Goal: Transaction & Acquisition: Purchase product/service

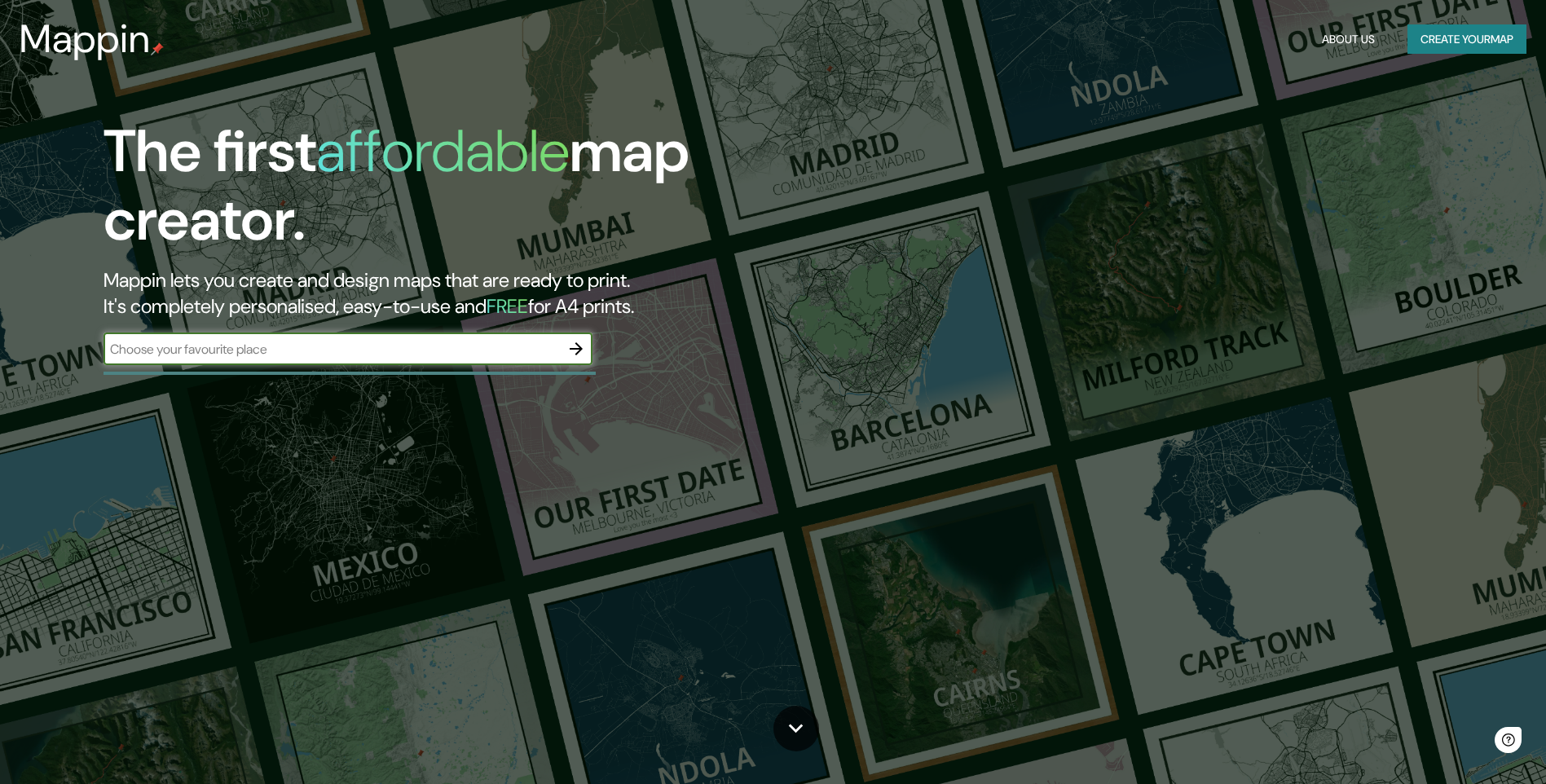
click at [500, 348] on input "text" at bounding box center [332, 349] width 457 height 19
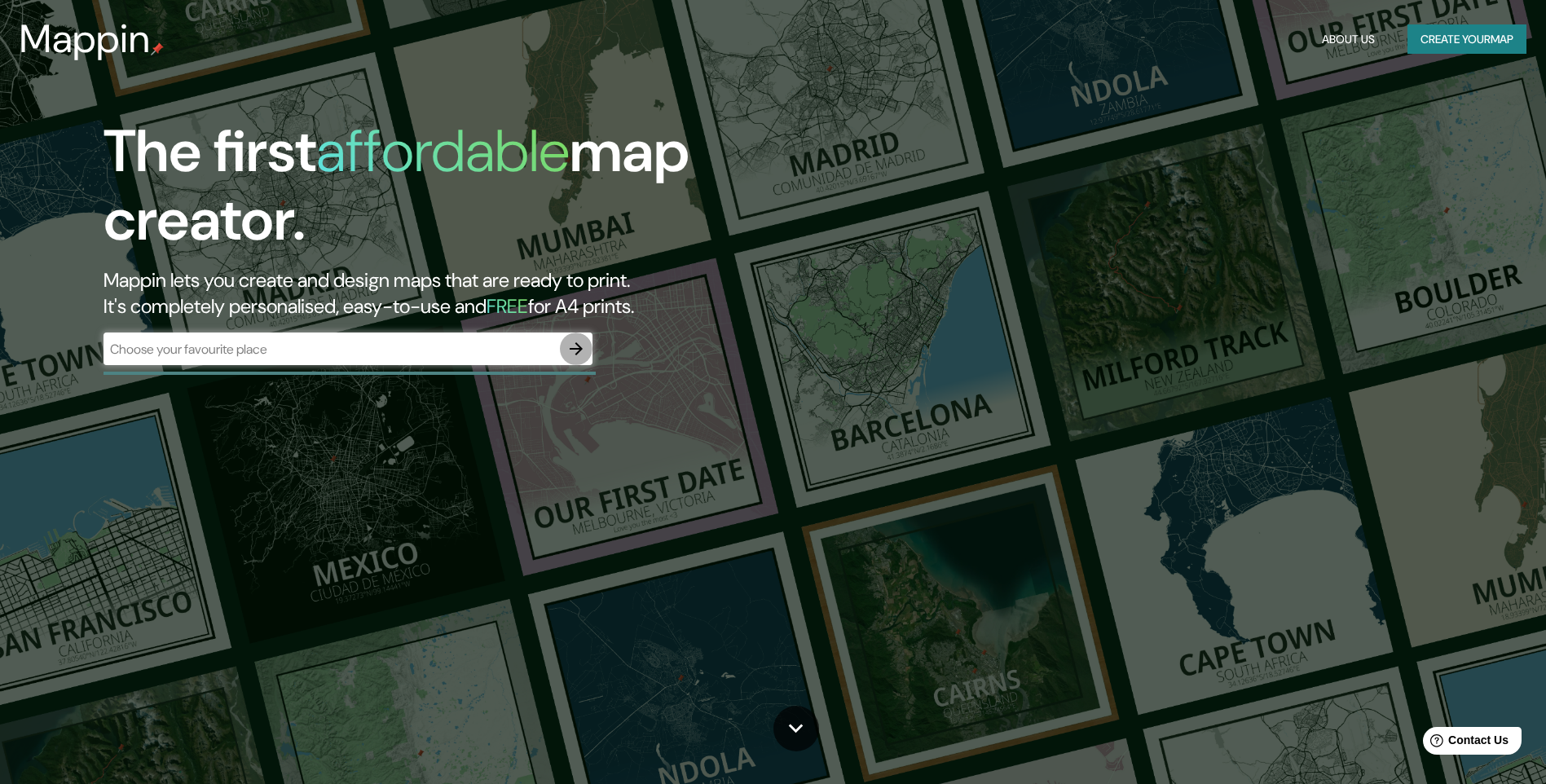
click at [575, 349] on icon "button" at bounding box center [576, 348] width 13 height 13
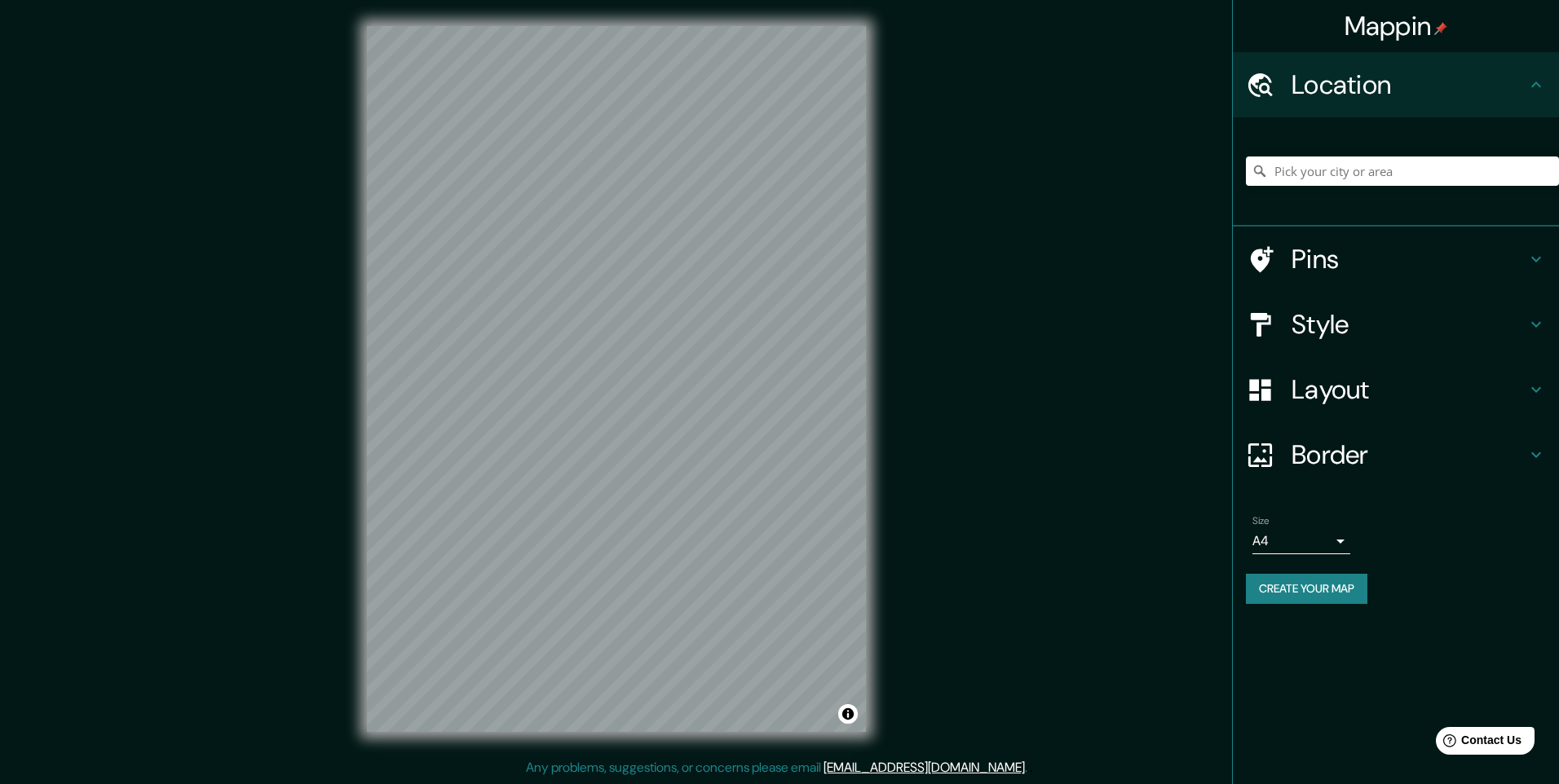
click at [1334, 341] on div "Style" at bounding box center [1395, 324] width 326 height 65
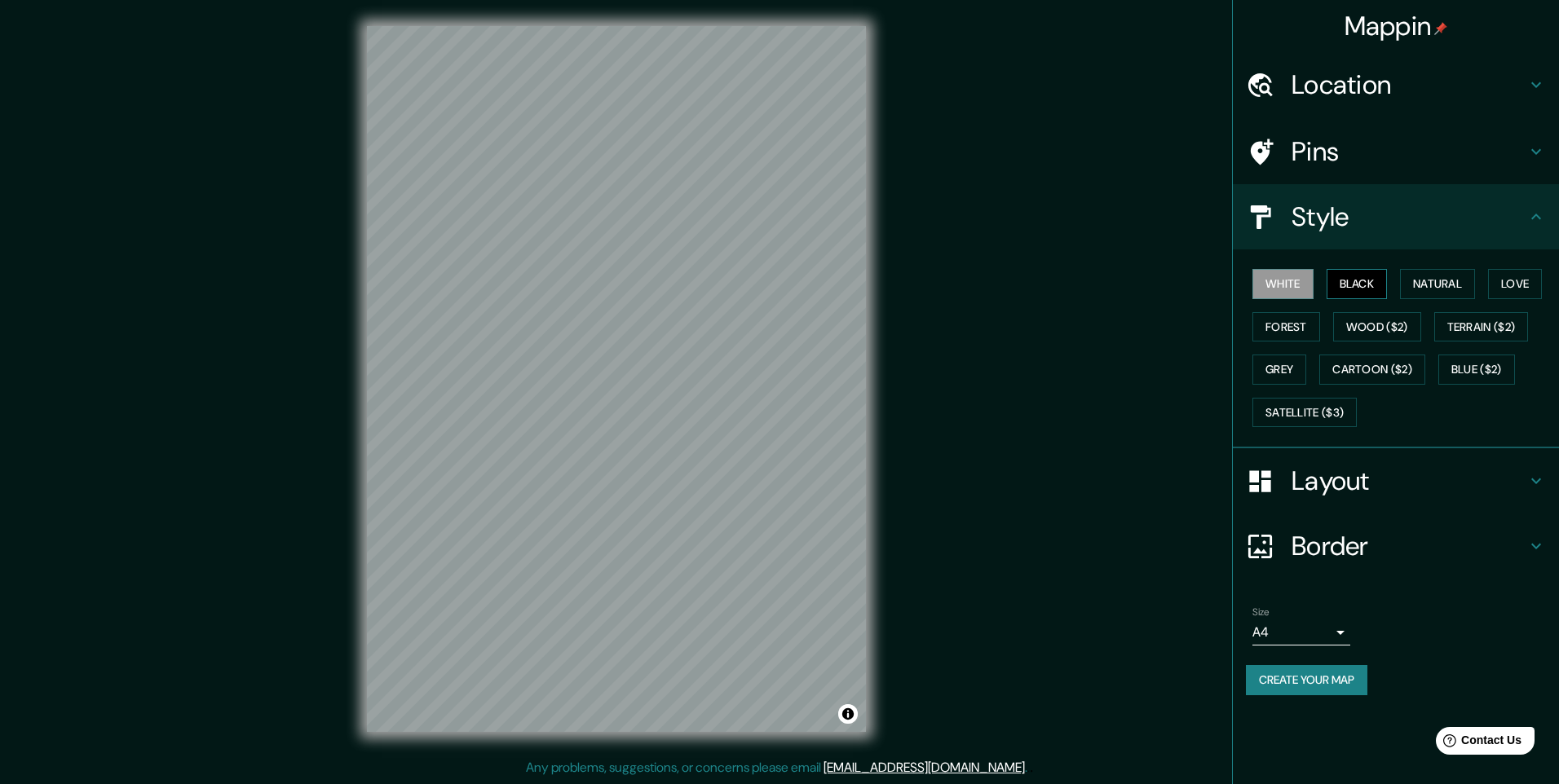
click at [1340, 291] on button "Black" at bounding box center [1357, 284] width 61 height 30
click at [1359, 329] on button "Wood ($2)" at bounding box center [1377, 327] width 88 height 30
click at [1437, 292] on button "Natural" at bounding box center [1437, 284] width 75 height 30
click at [1351, 478] on h4 "Layout" at bounding box center [1409, 481] width 235 height 33
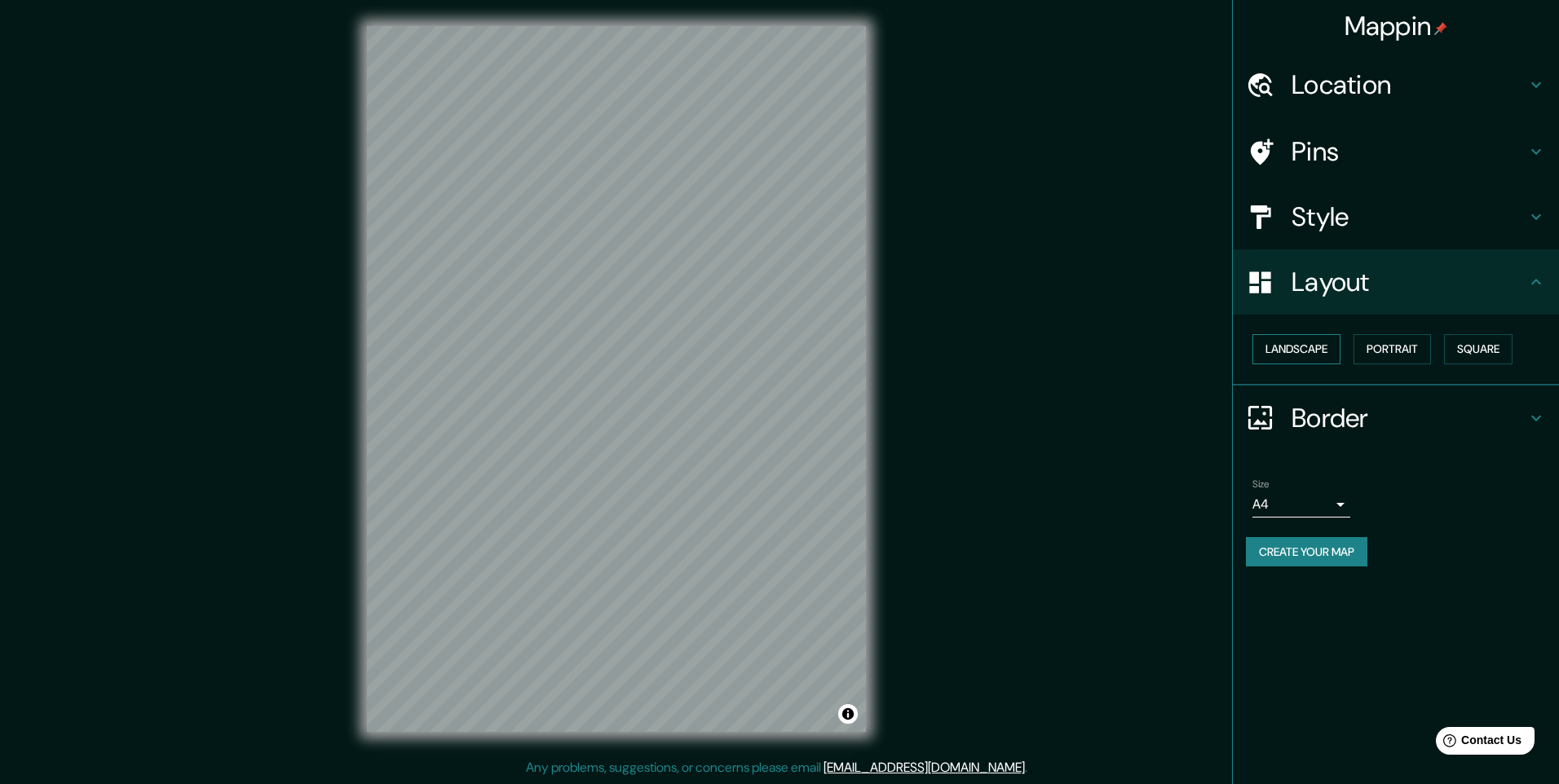
click at [1307, 349] on button "Landscape" at bounding box center [1296, 349] width 88 height 30
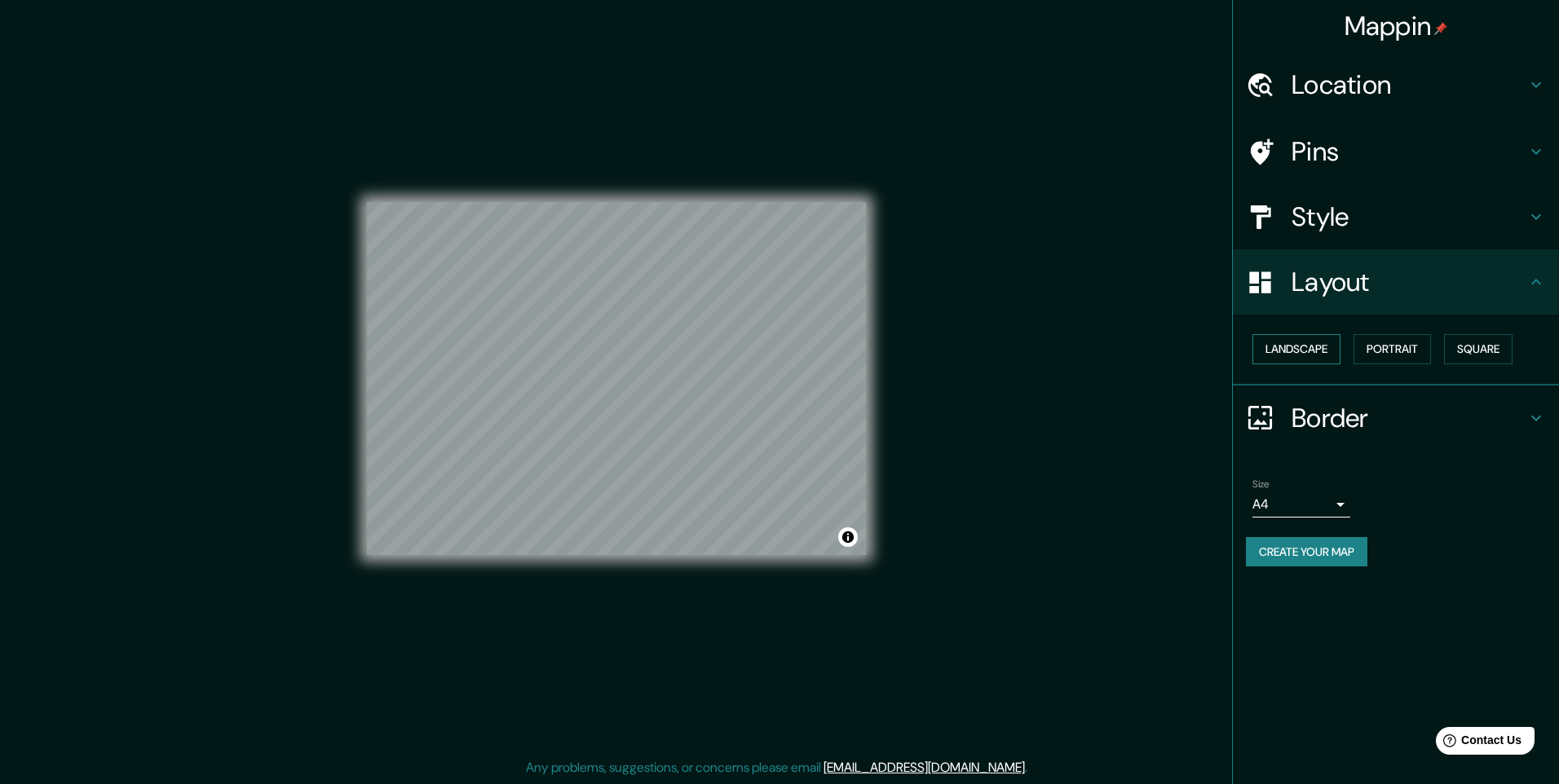
click at [1307, 349] on button "Landscape" at bounding box center [1296, 349] width 88 height 30
click at [1409, 343] on button "Portrait" at bounding box center [1392, 349] width 78 height 30
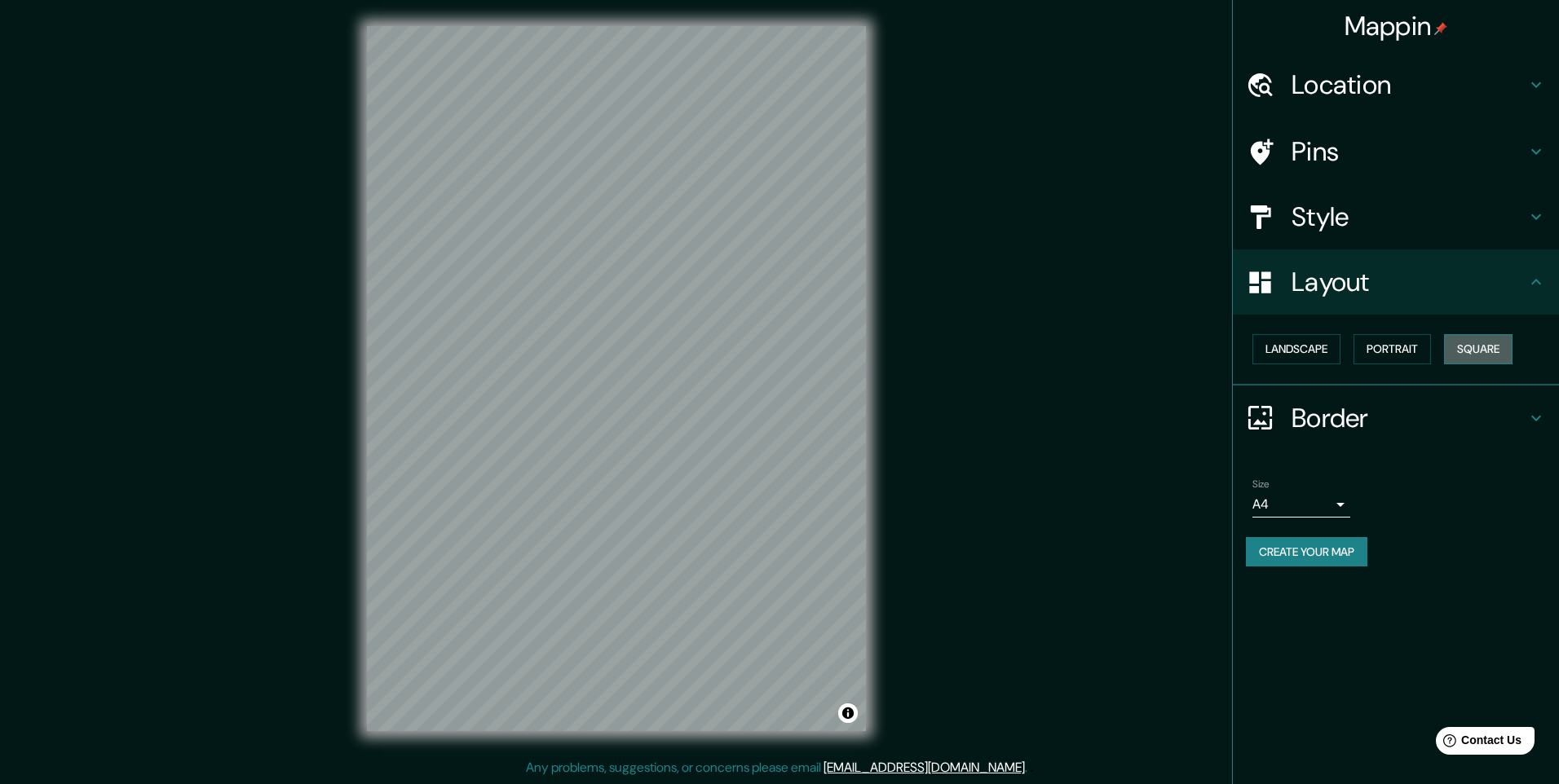
click at [1502, 352] on button "Square" at bounding box center [1478, 349] width 68 height 30
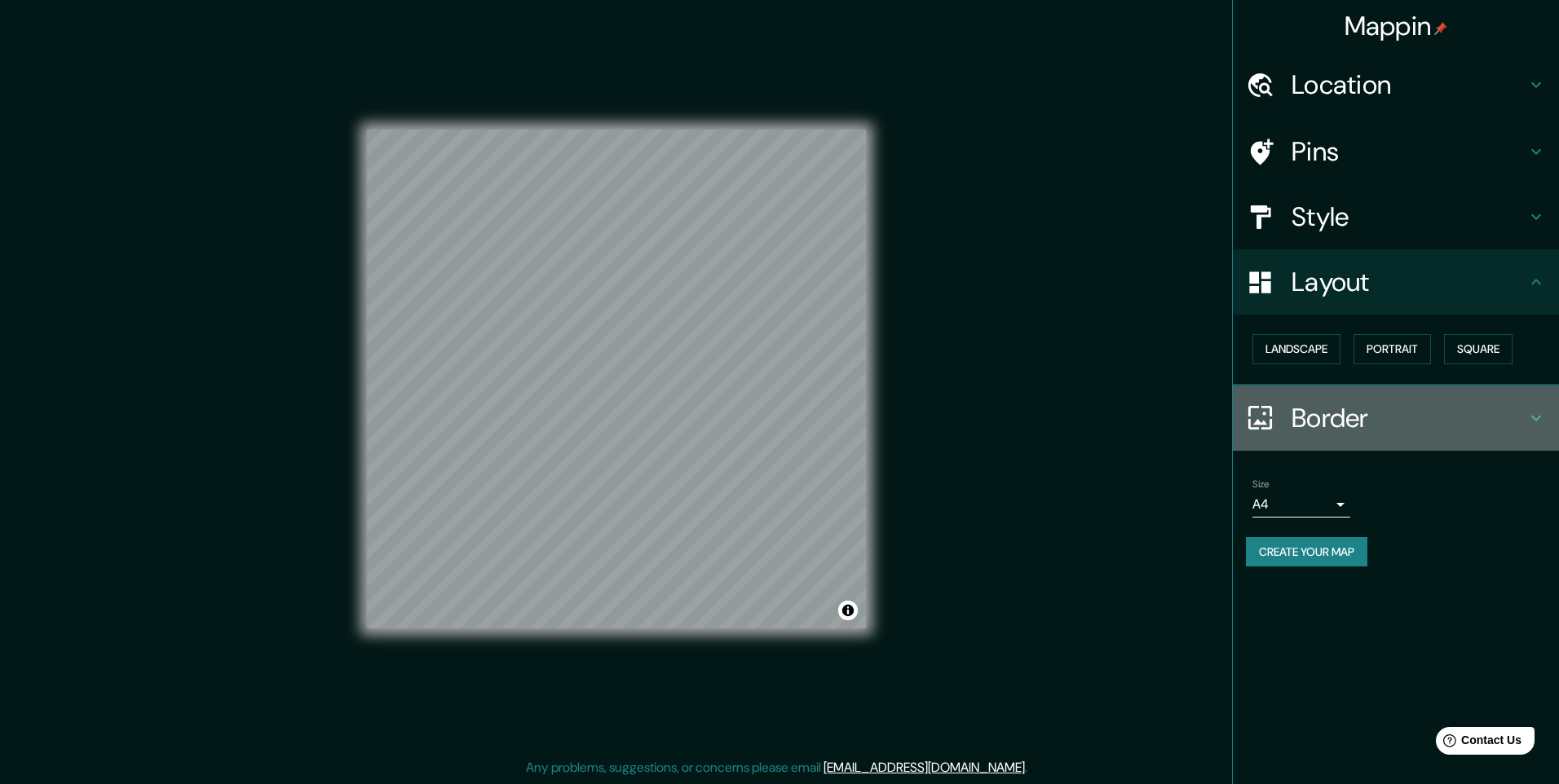
click at [1275, 415] on div at bounding box center [1268, 417] width 46 height 29
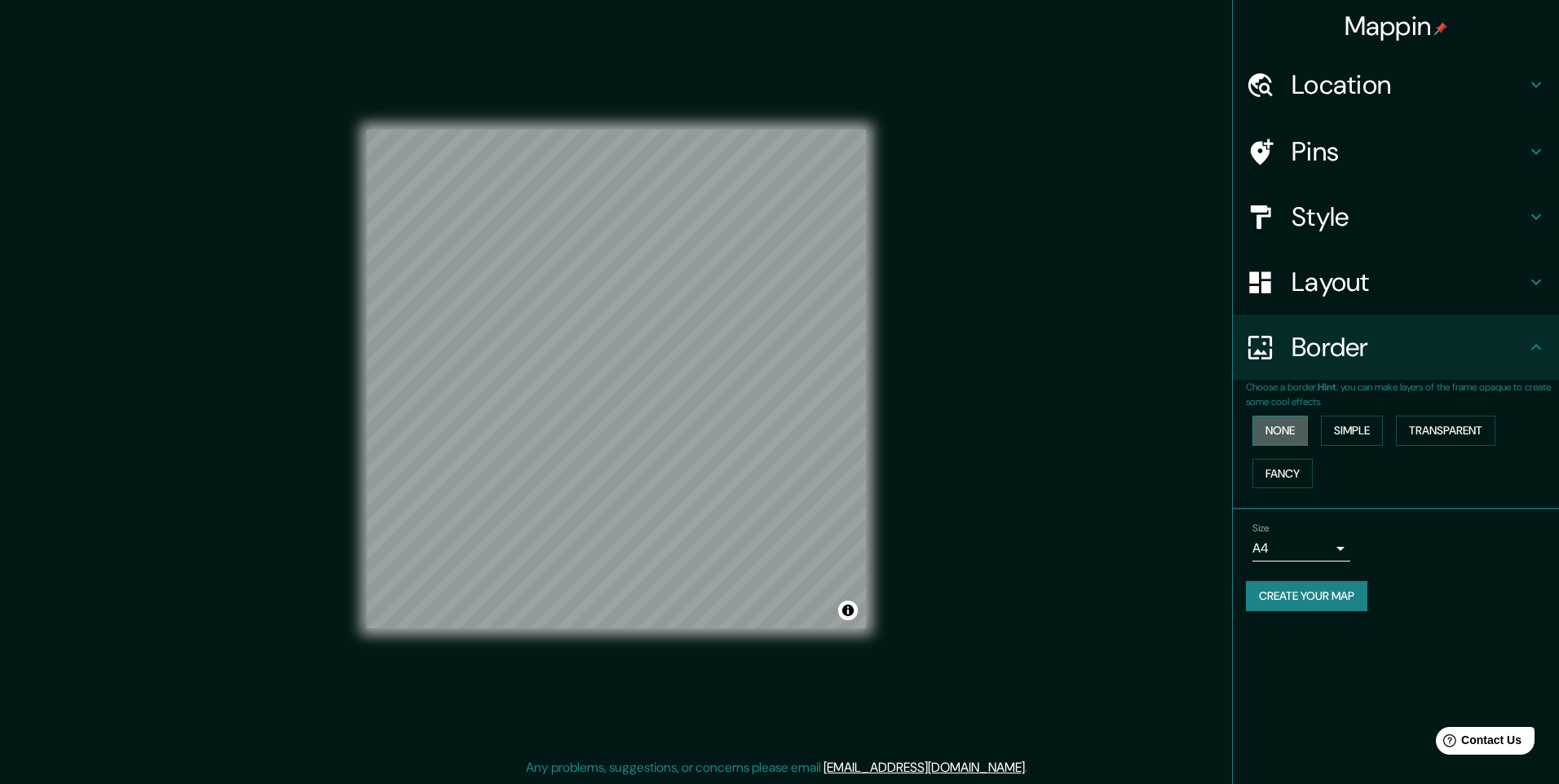
click at [1291, 425] on button "None" at bounding box center [1280, 430] width 55 height 30
click at [1361, 439] on button "Simple" at bounding box center [1351, 430] width 62 height 30
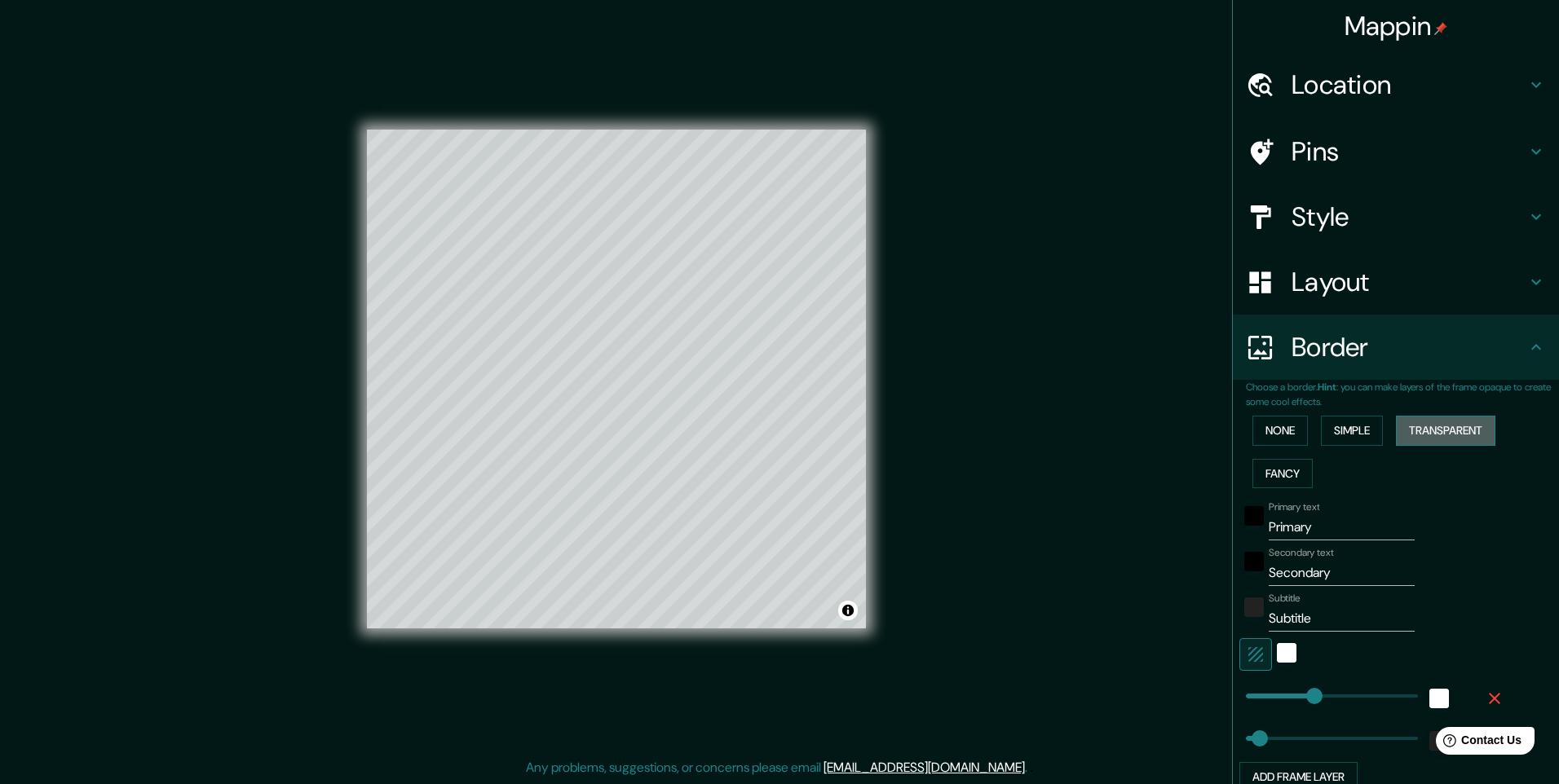
click at [1397, 437] on button "Transparent" at bounding box center [1445, 430] width 99 height 30
click at [1285, 479] on button "Fancy" at bounding box center [1282, 474] width 61 height 30
click at [1282, 442] on button "None" at bounding box center [1280, 430] width 55 height 30
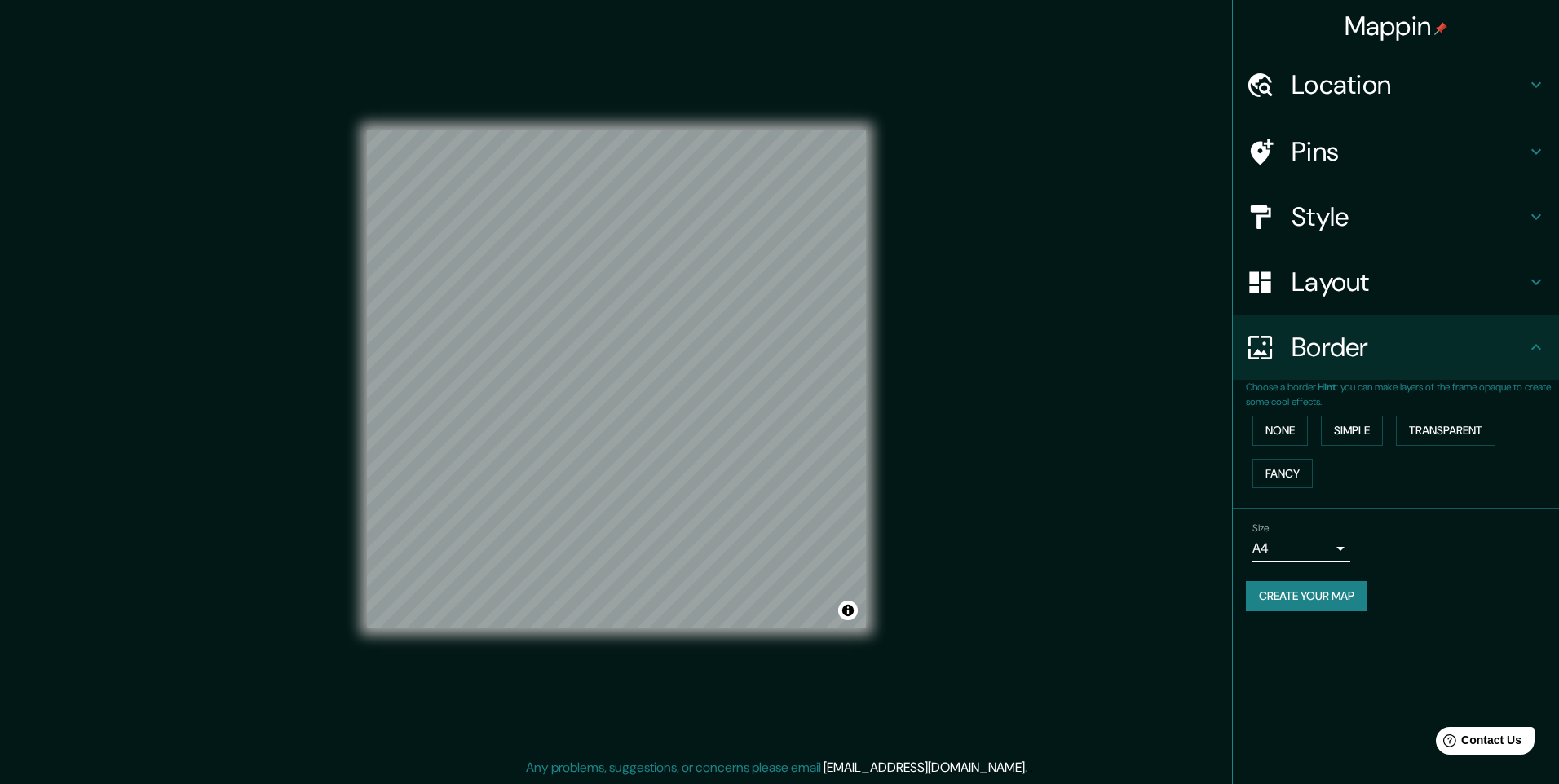
click at [1298, 547] on body "Mappin Location Pins Style Layout Border Choose a border. Hint : you can make l…" at bounding box center [779, 392] width 1559 height 784
click at [1316, 545] on div at bounding box center [779, 392] width 1559 height 784
drag, startPoint x: 1330, startPoint y: 585, endPoint x: 1294, endPoint y: 648, distance: 72.6
drag, startPoint x: 1294, startPoint y: 648, endPoint x: 1332, endPoint y: 676, distance: 47.2
click at [1332, 676] on div "Mappin Location Pins Style Layout Border Choose a border. Hint : you can make l…" at bounding box center [1396, 392] width 327 height 784
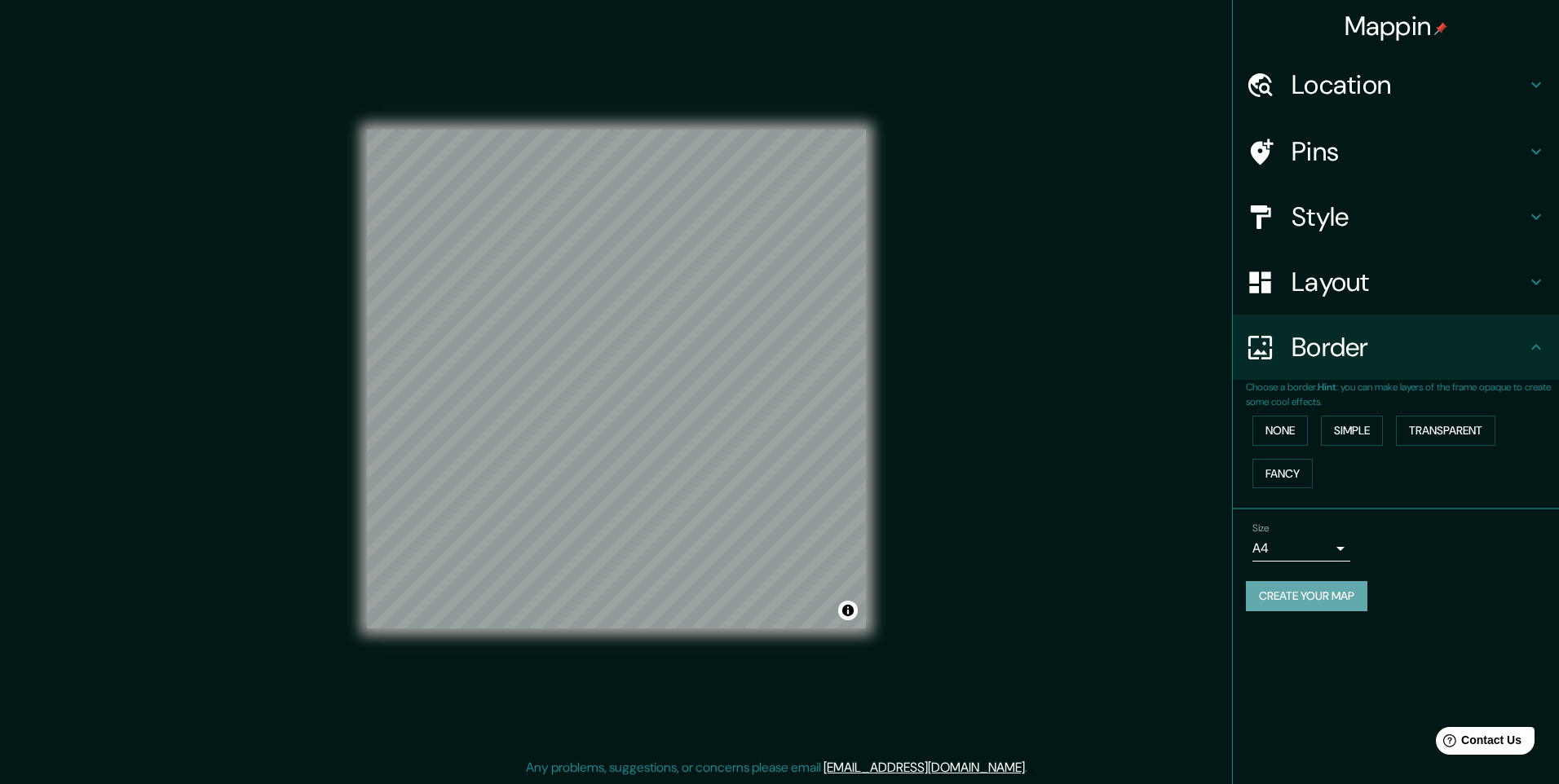
click at [1314, 604] on button "Create your map" at bounding box center [1307, 596] width 121 height 30
click at [1329, 136] on h4 "Pins" at bounding box center [1409, 152] width 235 height 33
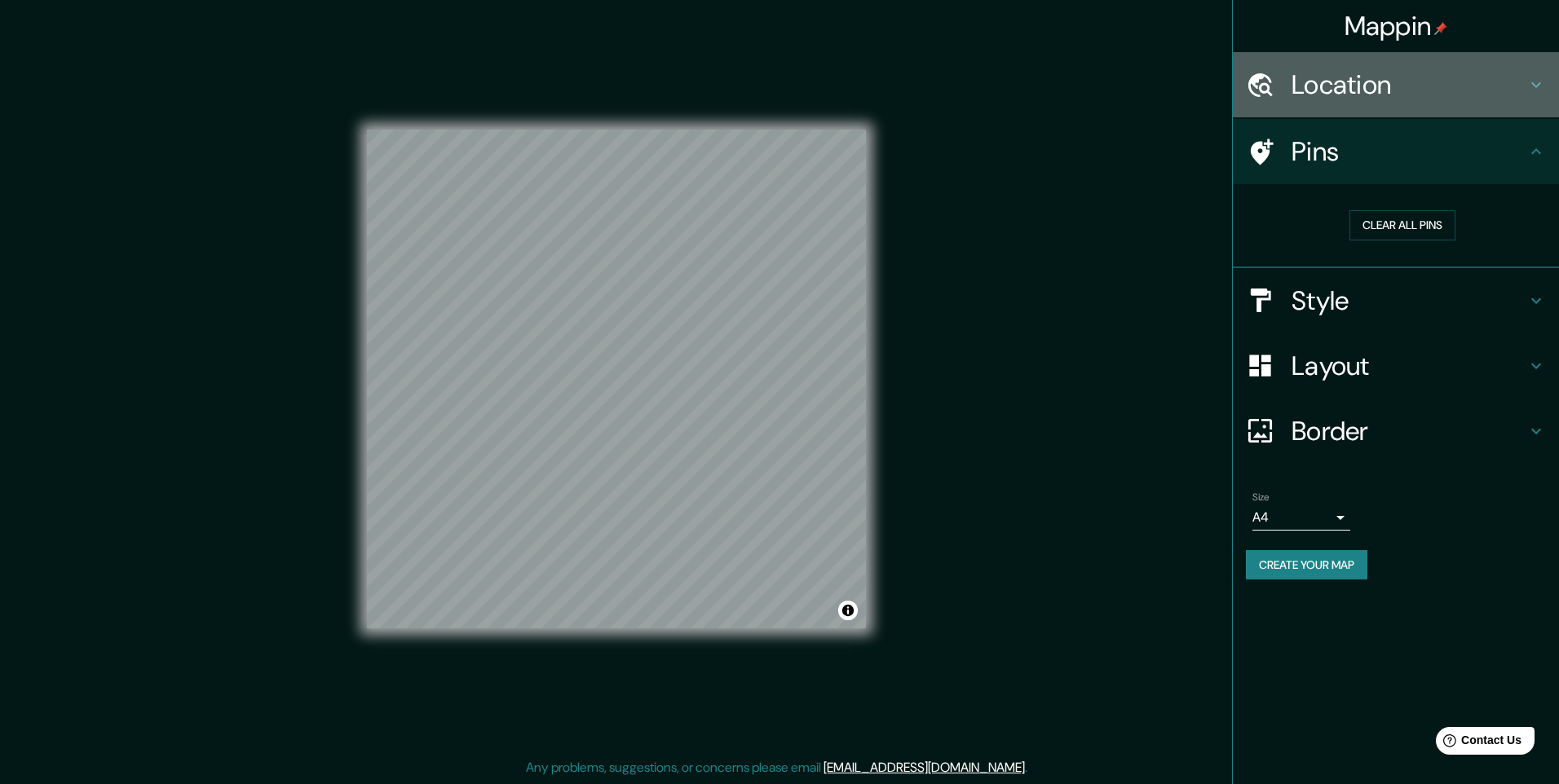
click at [1358, 93] on h4 "Location" at bounding box center [1409, 85] width 235 height 33
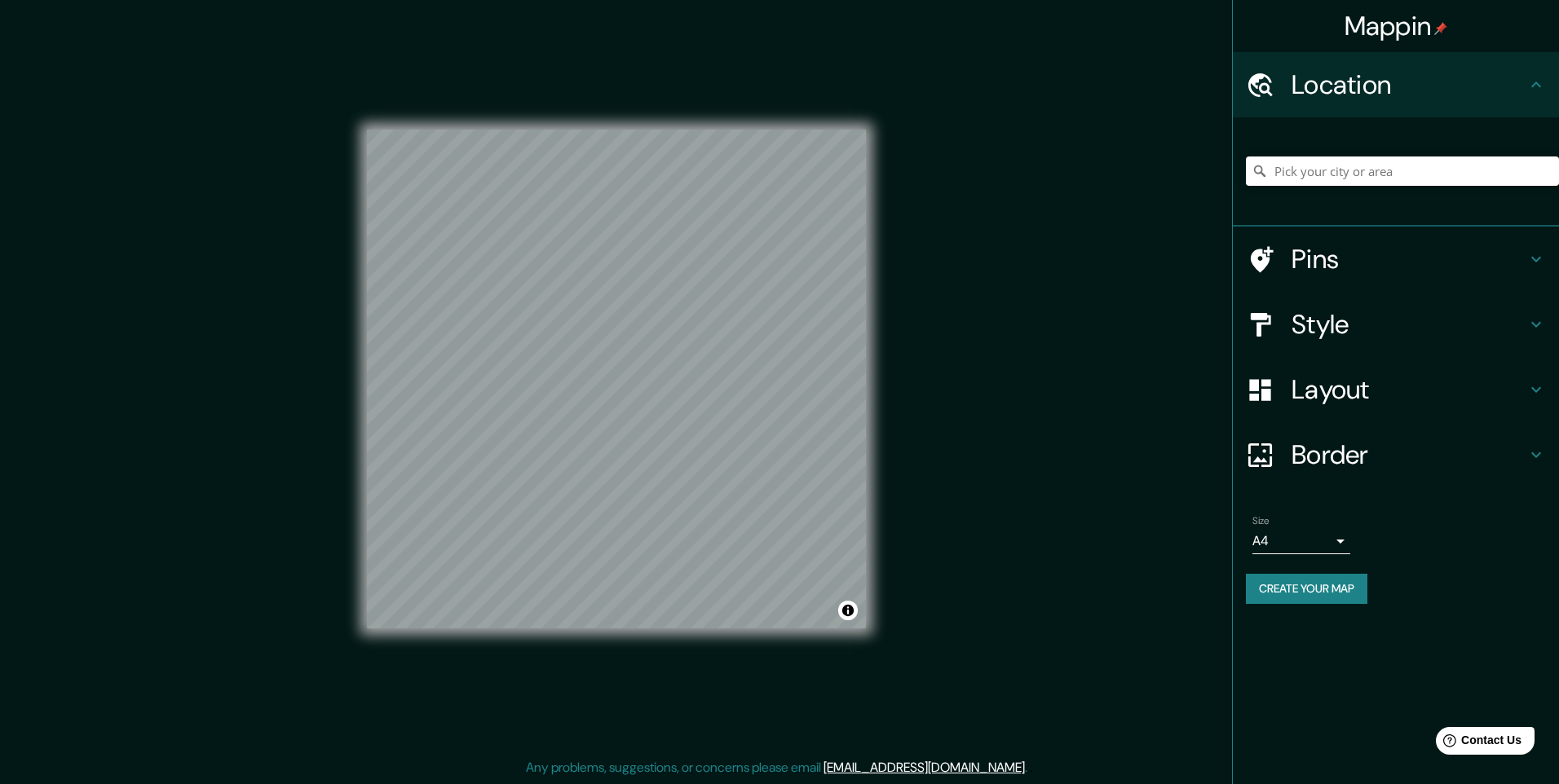
click at [1358, 93] on h4 "Location" at bounding box center [1409, 85] width 235 height 33
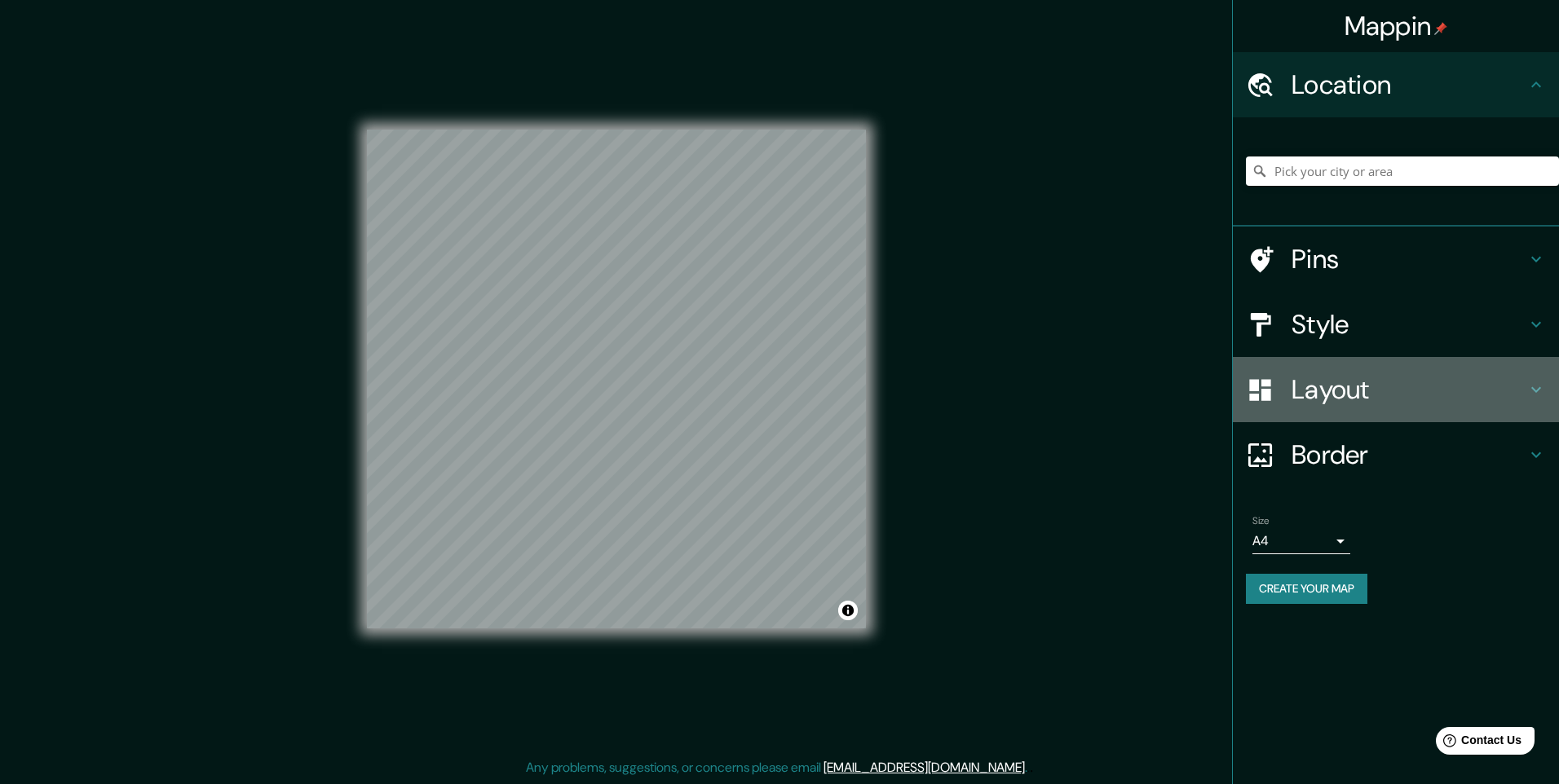
click at [1375, 396] on h4 "Layout" at bounding box center [1409, 390] width 235 height 33
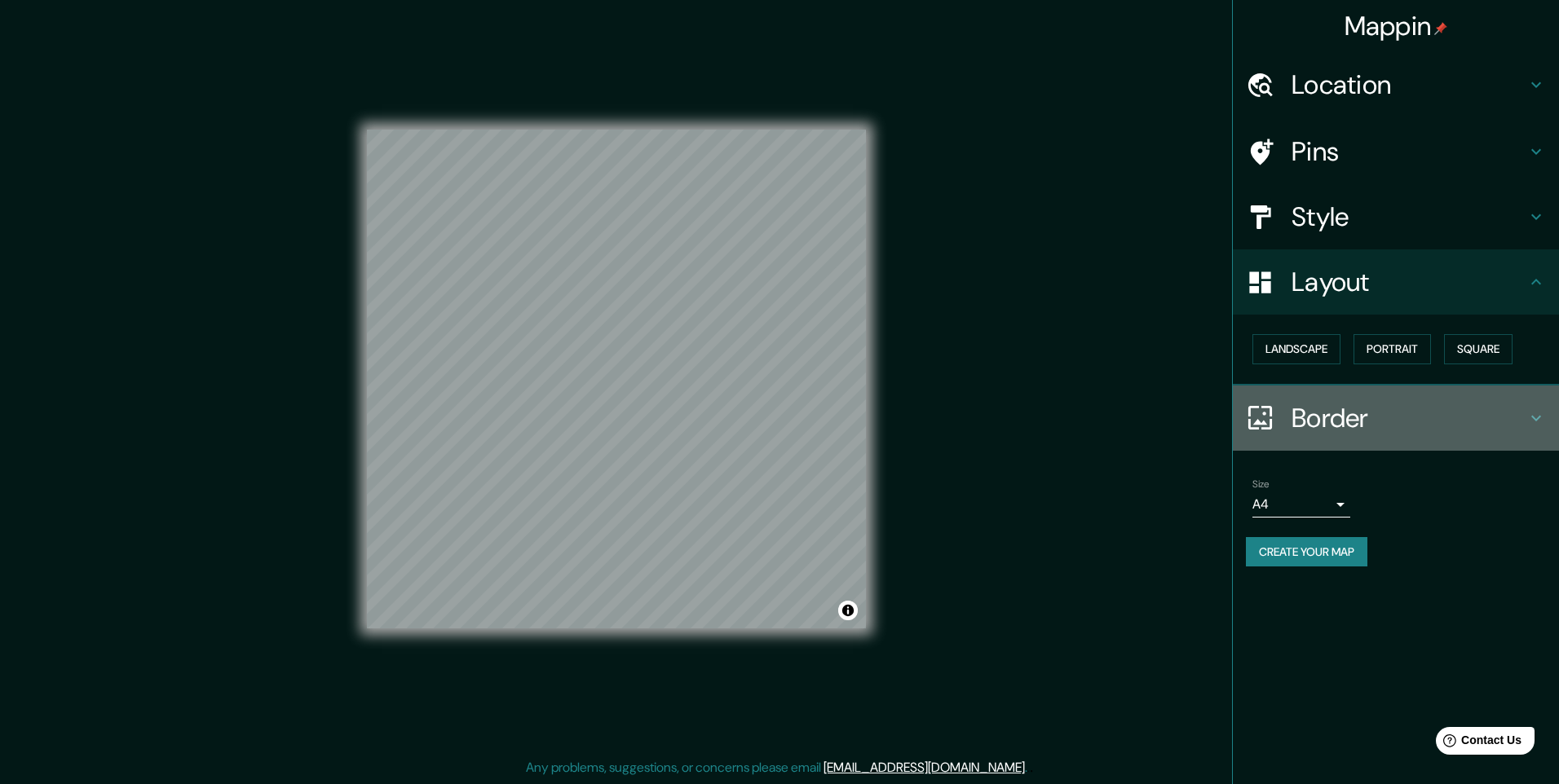
click at [1359, 428] on h4 "Border" at bounding box center [1409, 418] width 235 height 33
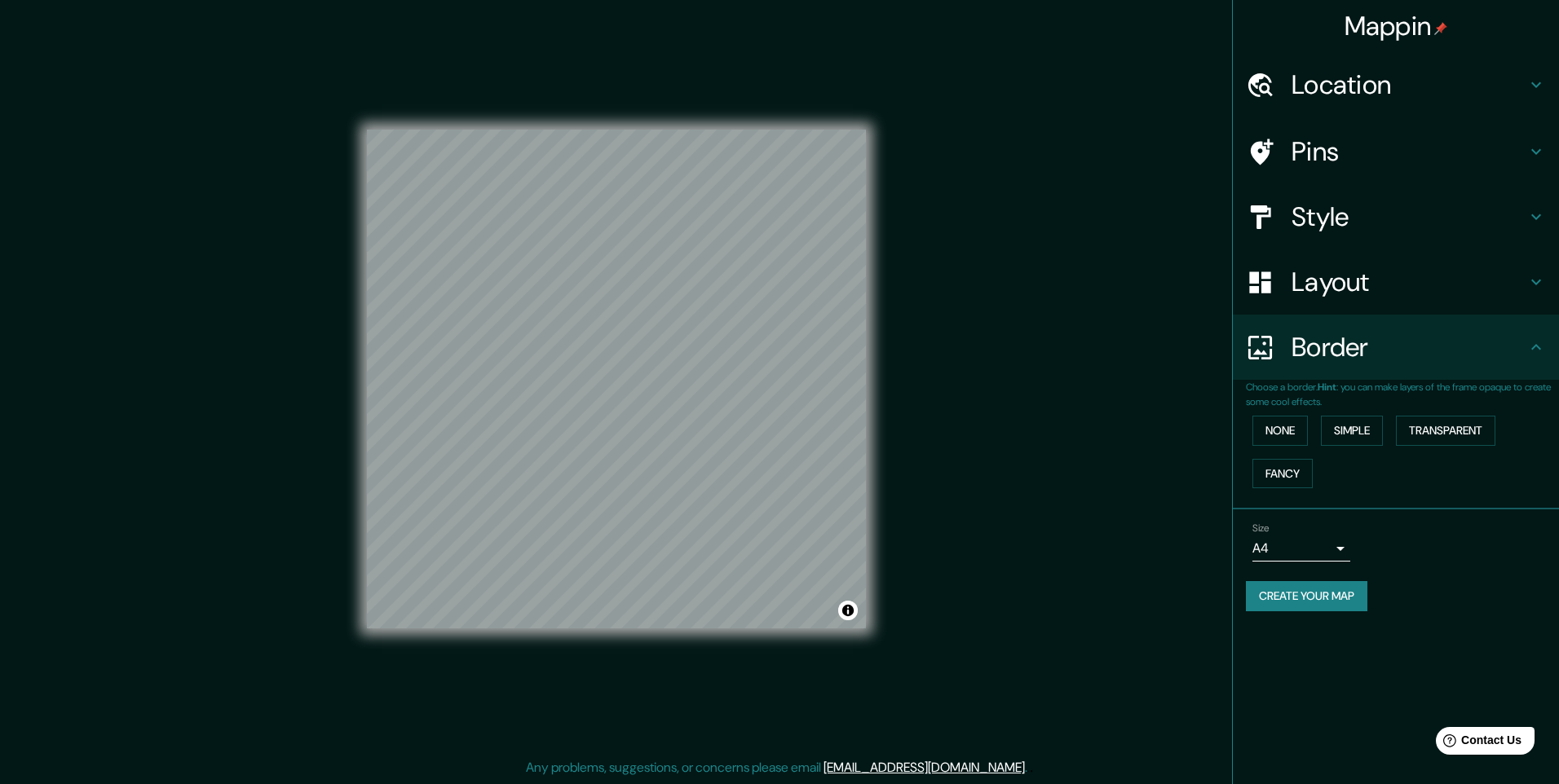
click at [1326, 560] on body "Mappin Location Pins Style Layout Border Choose a border. Hint : you can make l…" at bounding box center [779, 392] width 1559 height 784
drag, startPoint x: 1396, startPoint y: 588, endPoint x: 1387, endPoint y: 596, distance: 12.0
click at [1395, 590] on div at bounding box center [779, 392] width 1559 height 784
click at [1343, 602] on button "Create your map" at bounding box center [1307, 596] width 121 height 30
click at [852, 609] on button "Toggle attribution" at bounding box center [847, 610] width 20 height 20
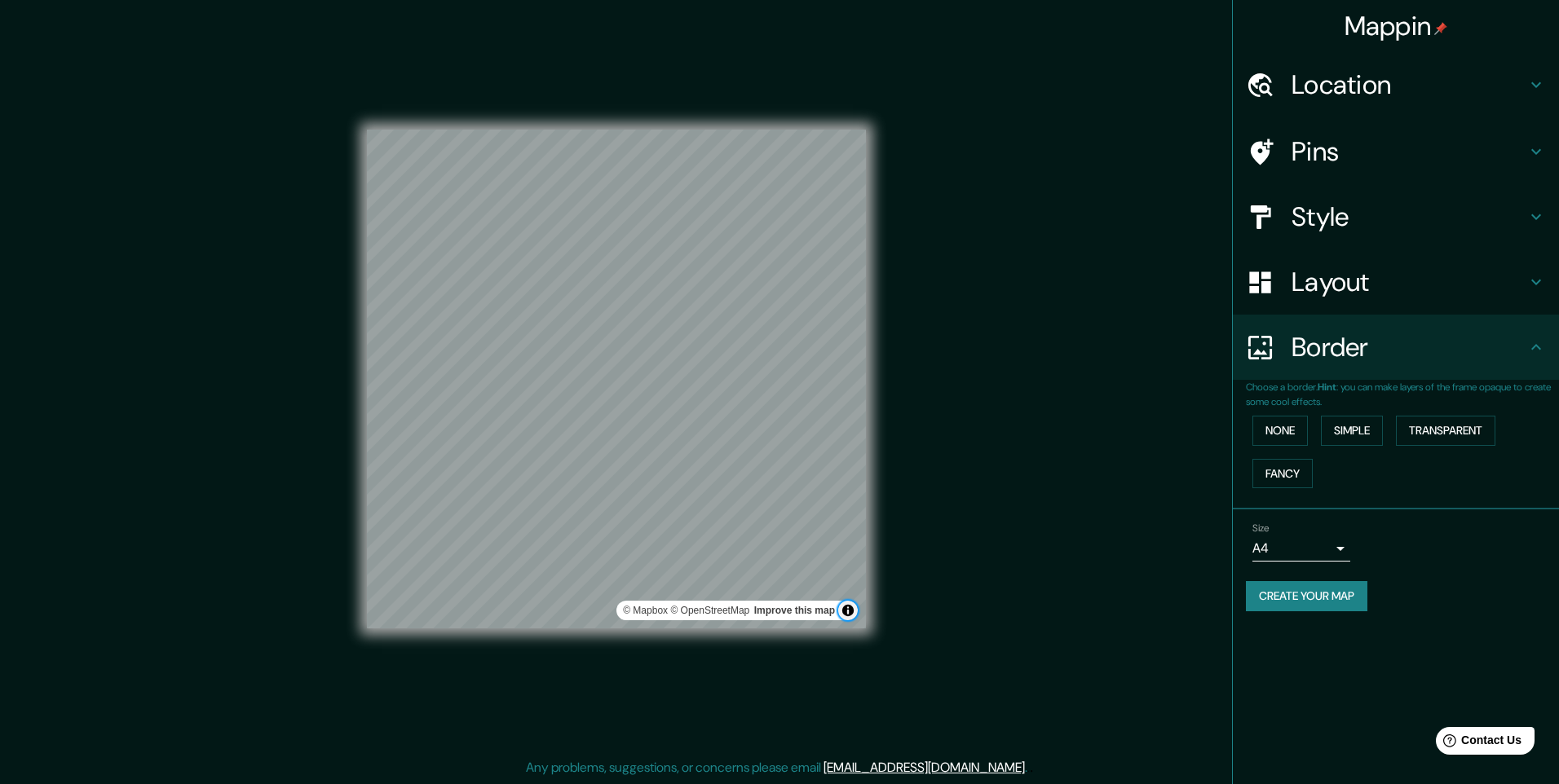
click at [853, 609] on button "Toggle attribution" at bounding box center [847, 610] width 20 height 20
click at [1211, 488] on div "Mappin Location Pins Style Layout Border Choose a border. Hint : you can make l…" at bounding box center [779, 392] width 1559 height 784
click at [1288, 586] on button "Create your map" at bounding box center [1307, 596] width 121 height 30
